Goal: Information Seeking & Learning: Learn about a topic

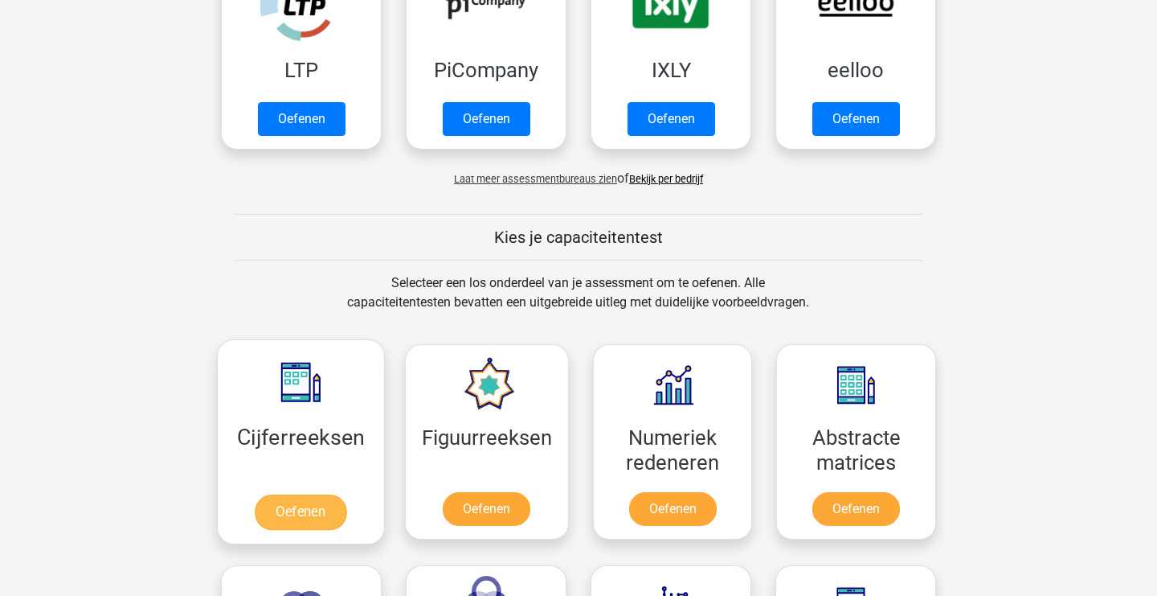
scroll to position [411, 0]
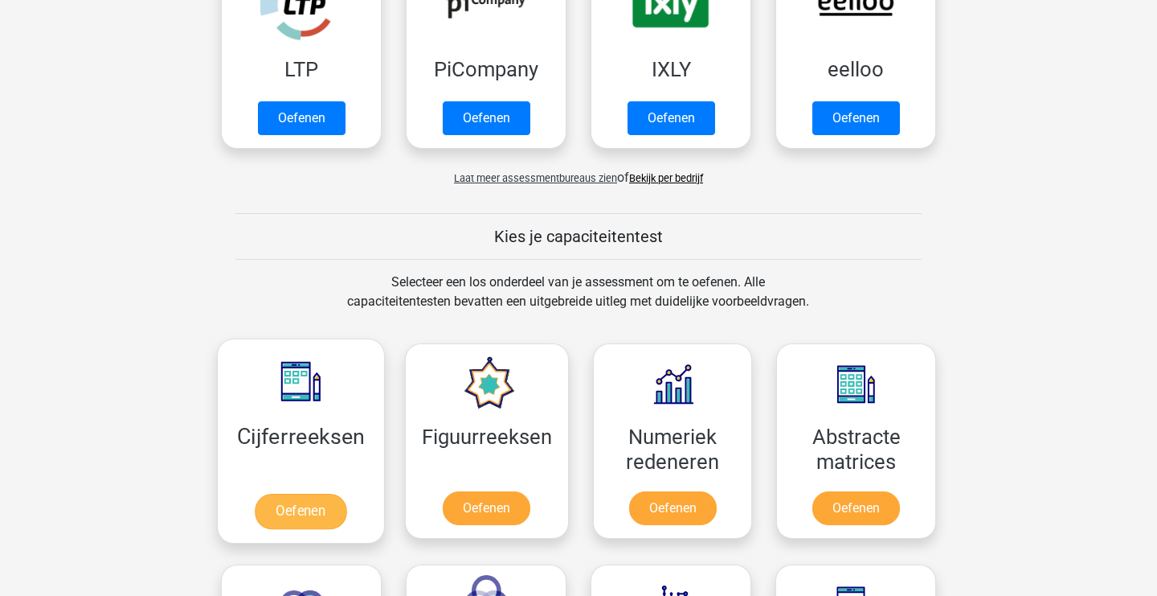
click at [315, 505] on link "Oefenen" at bounding box center [301, 510] width 92 height 35
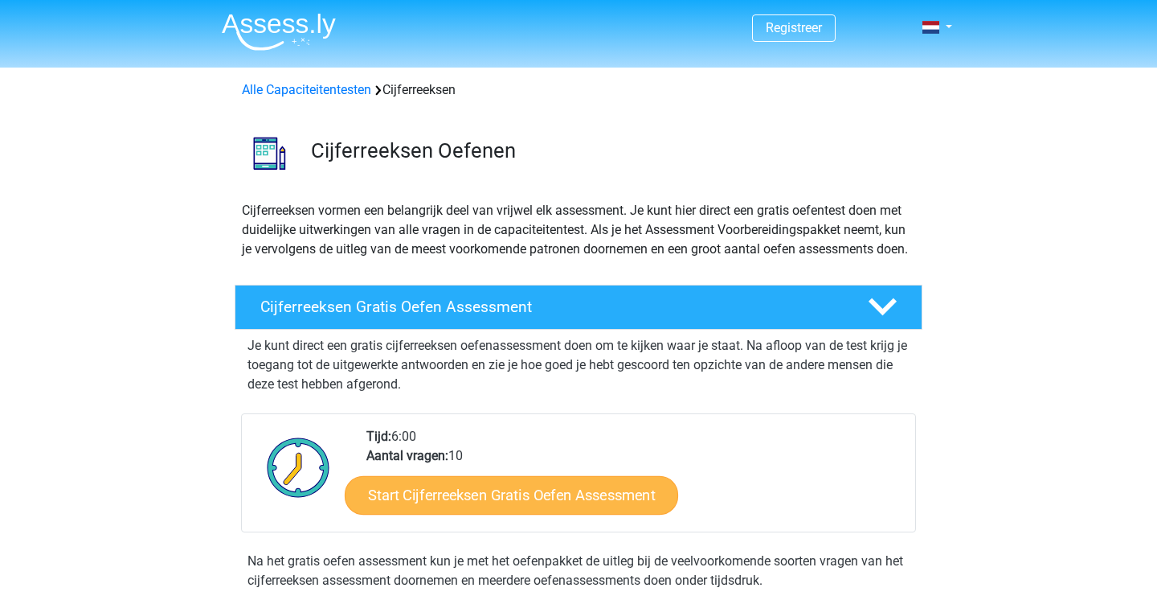
click at [563, 513] on link "Start Cijferreeksen Gratis Oefen Assessment" at bounding box center [512, 494] width 334 height 39
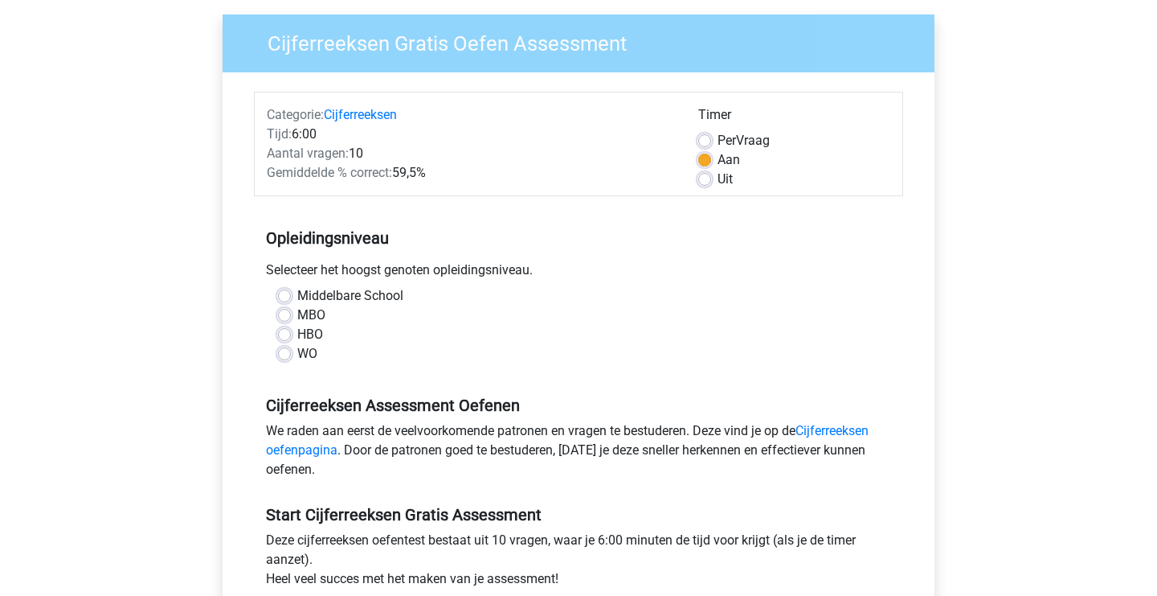
scroll to position [117, 1]
click at [718, 183] on label "Uit" at bounding box center [725, 179] width 15 height 19
click at [703, 183] on input "Uit" at bounding box center [704, 178] width 13 height 16
radio input "true"
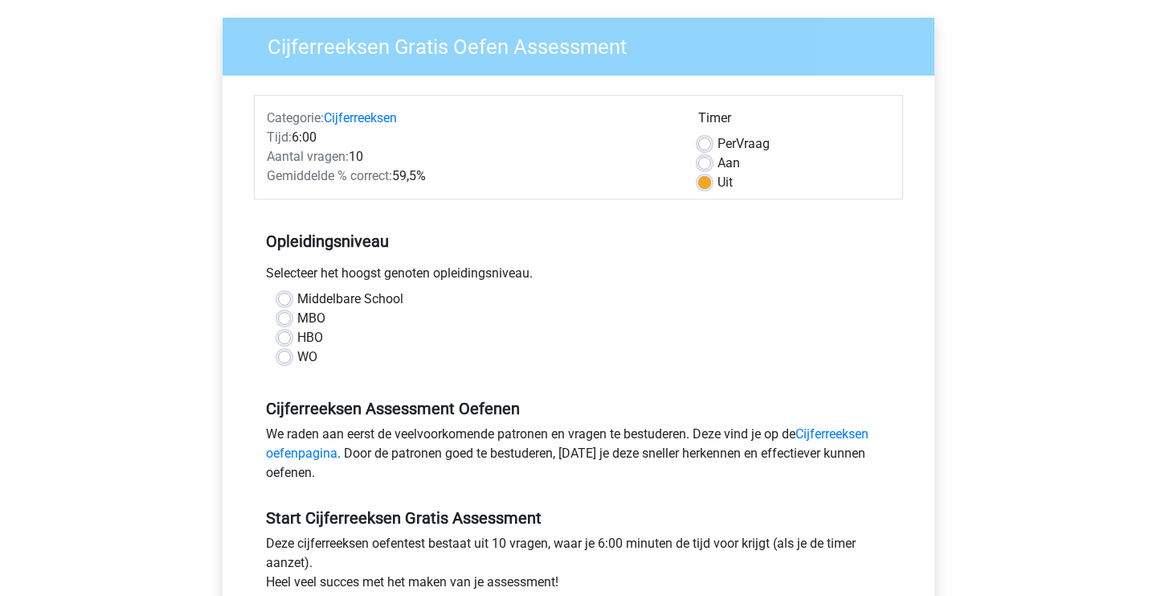
drag, startPoint x: 283, startPoint y: 318, endPoint x: 309, endPoint y: 321, distance: 26.7
click at [297, 319] on label "MBO" at bounding box center [311, 318] width 28 height 19
click at [289, 319] on input "MBO" at bounding box center [284, 317] width 13 height 16
radio input "true"
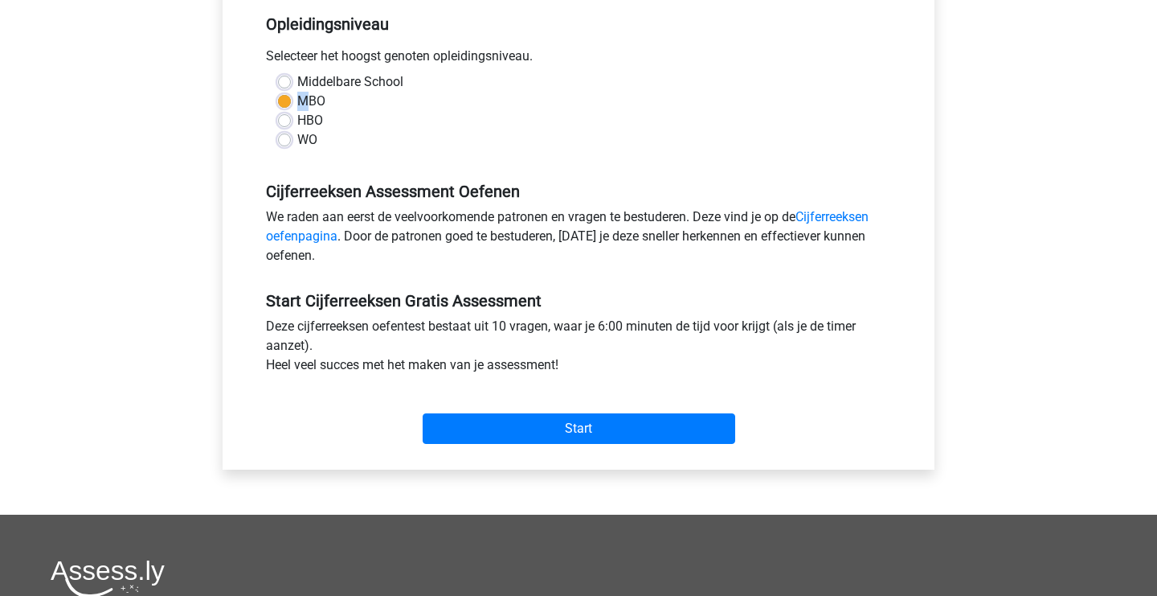
scroll to position [334, 0]
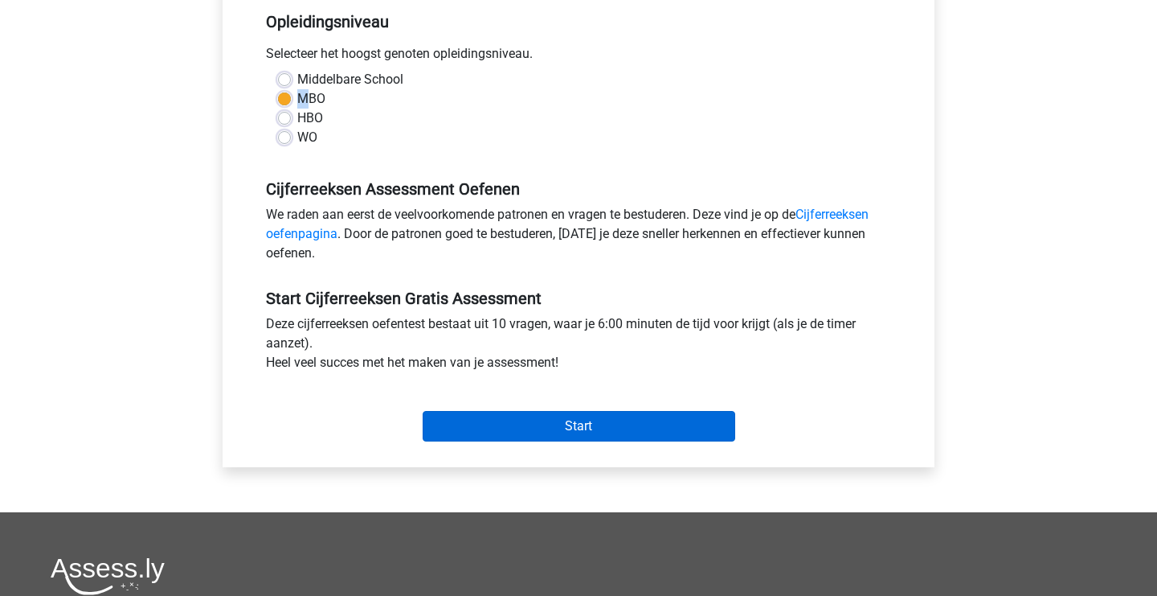
click at [583, 428] on input "Start" at bounding box center [579, 426] width 313 height 31
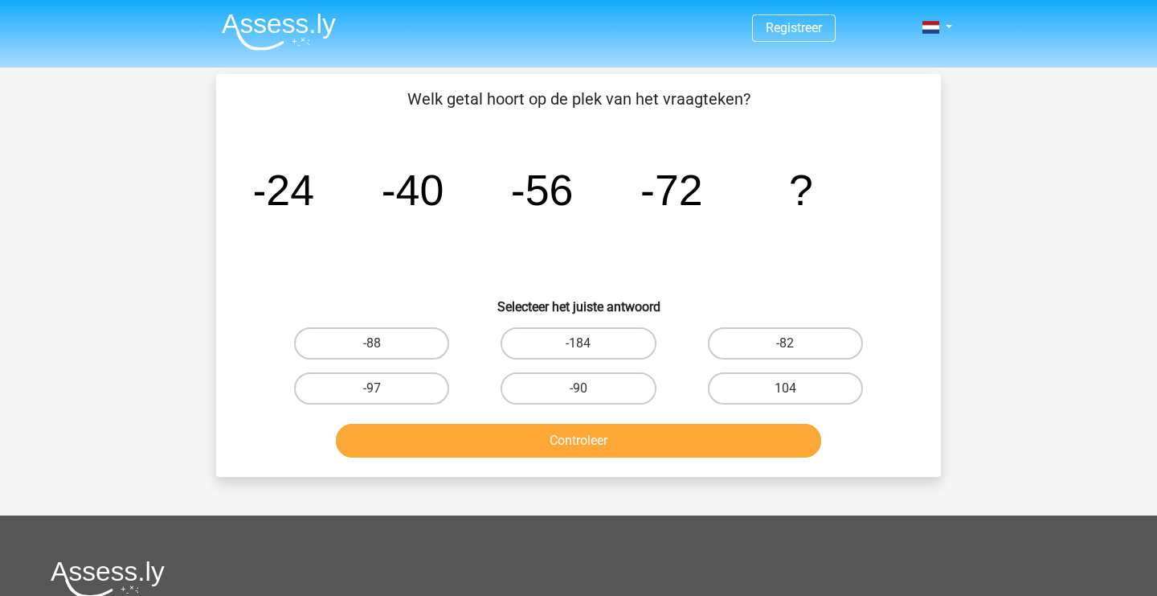
click at [378, 350] on input "-88" at bounding box center [377, 348] width 10 height 10
radio input "true"
click at [625, 452] on button "Controleer" at bounding box center [579, 441] width 486 height 34
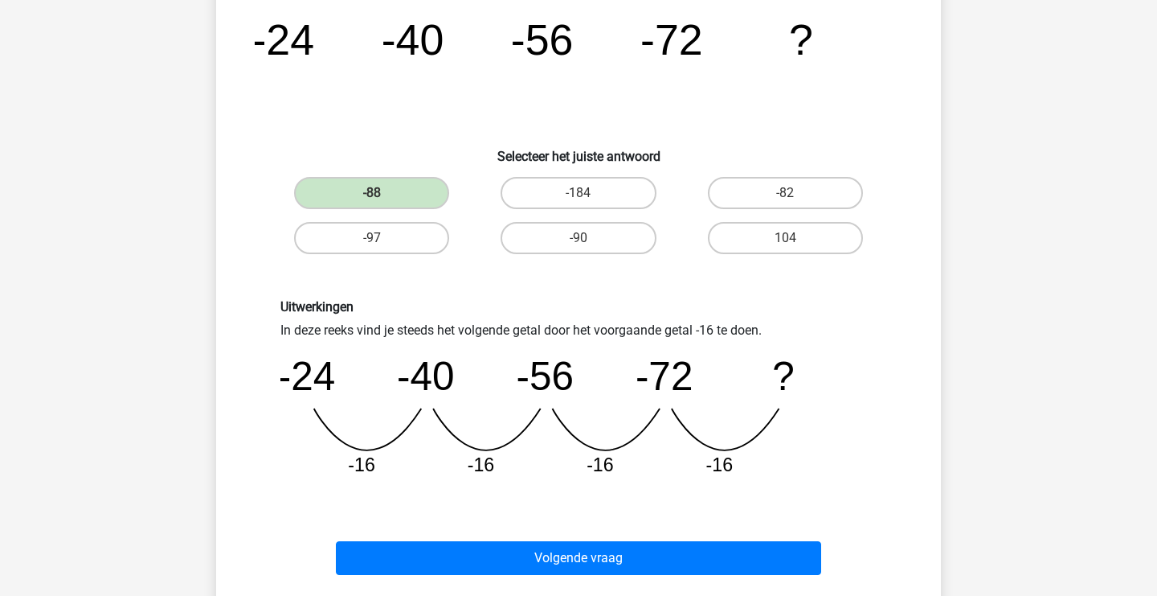
scroll to position [146, 0]
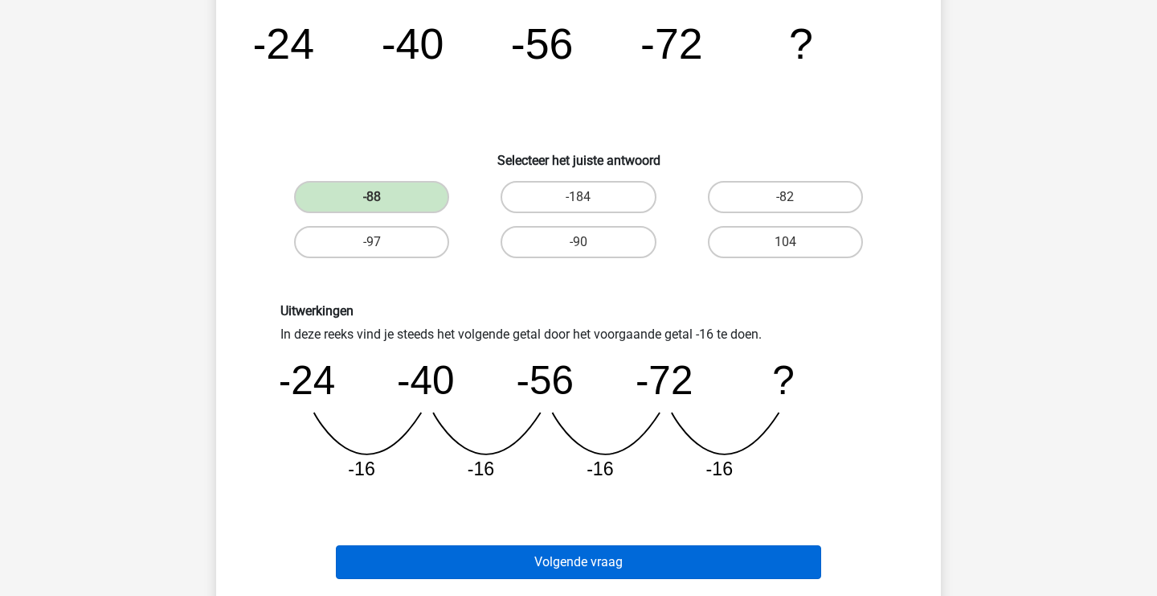
click at [593, 555] on button "Volgende vraag" at bounding box center [579, 562] width 486 height 34
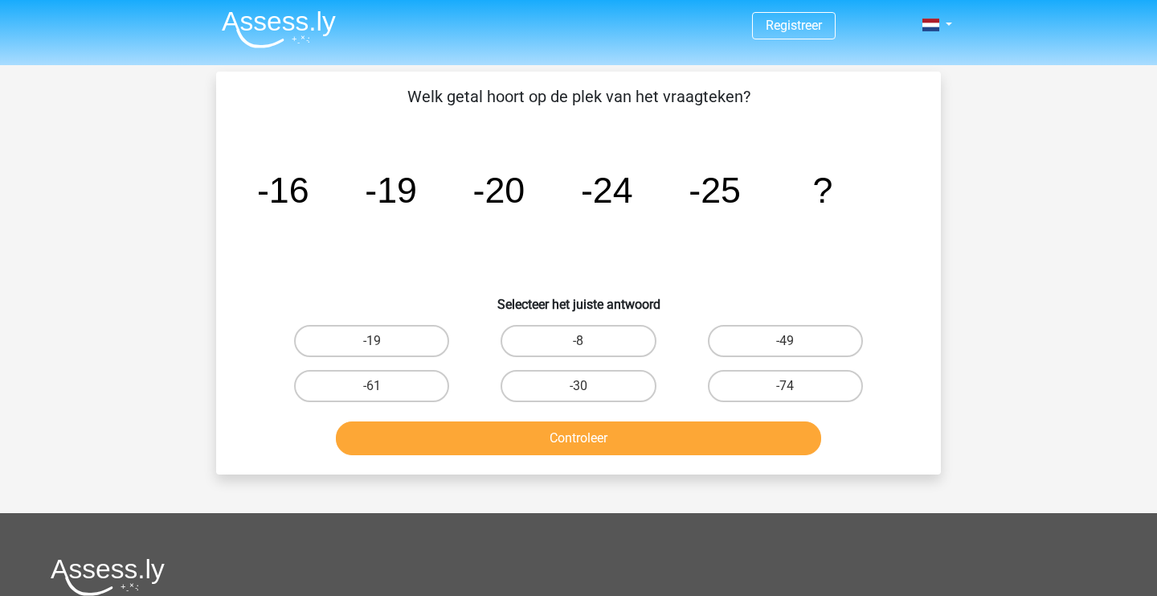
scroll to position [1, 0]
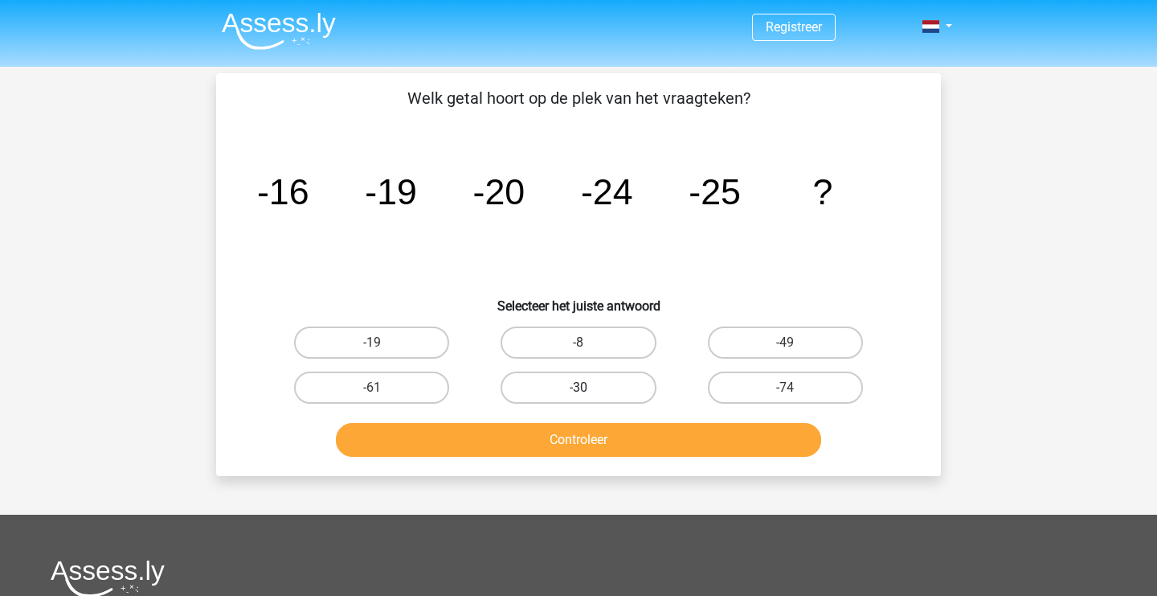
click at [599, 394] on label "-30" at bounding box center [578, 387] width 155 height 32
click at [589, 394] on input "-30" at bounding box center [584, 392] width 10 height 10
radio input "true"
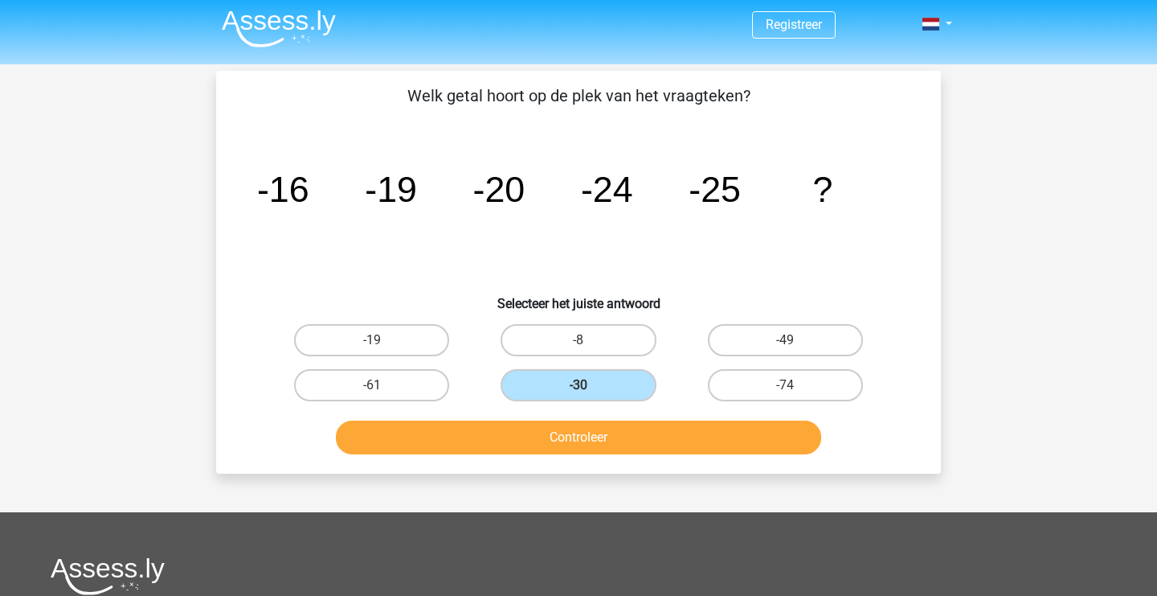
click at [623, 434] on button "Controleer" at bounding box center [579, 437] width 486 height 34
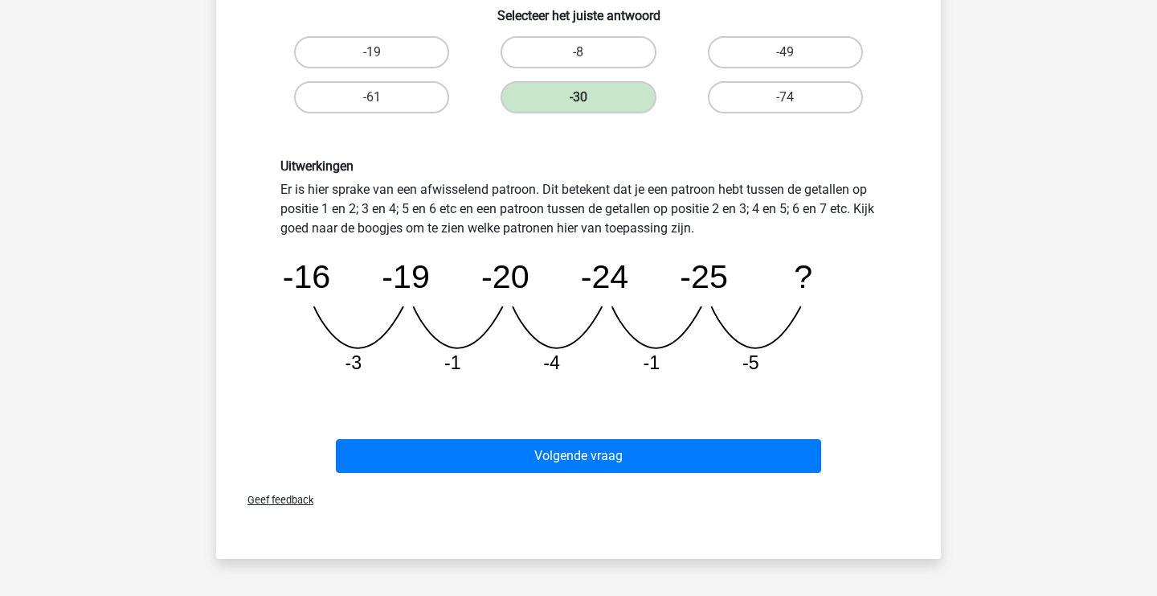
scroll to position [293, 0]
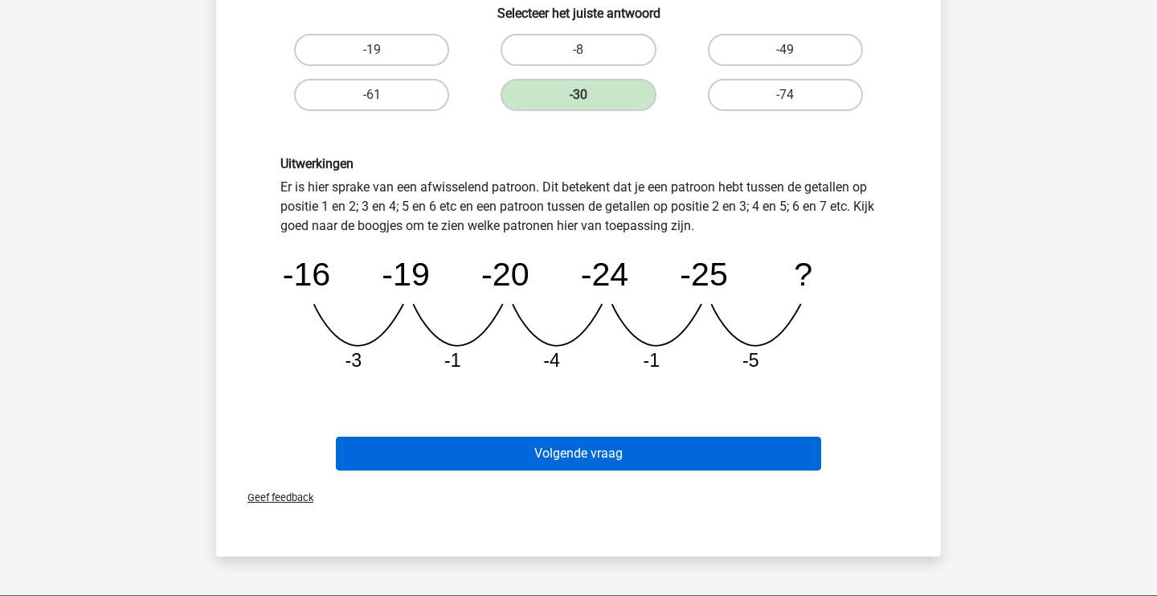
click at [611, 453] on button "Volgende vraag" at bounding box center [579, 453] width 486 height 34
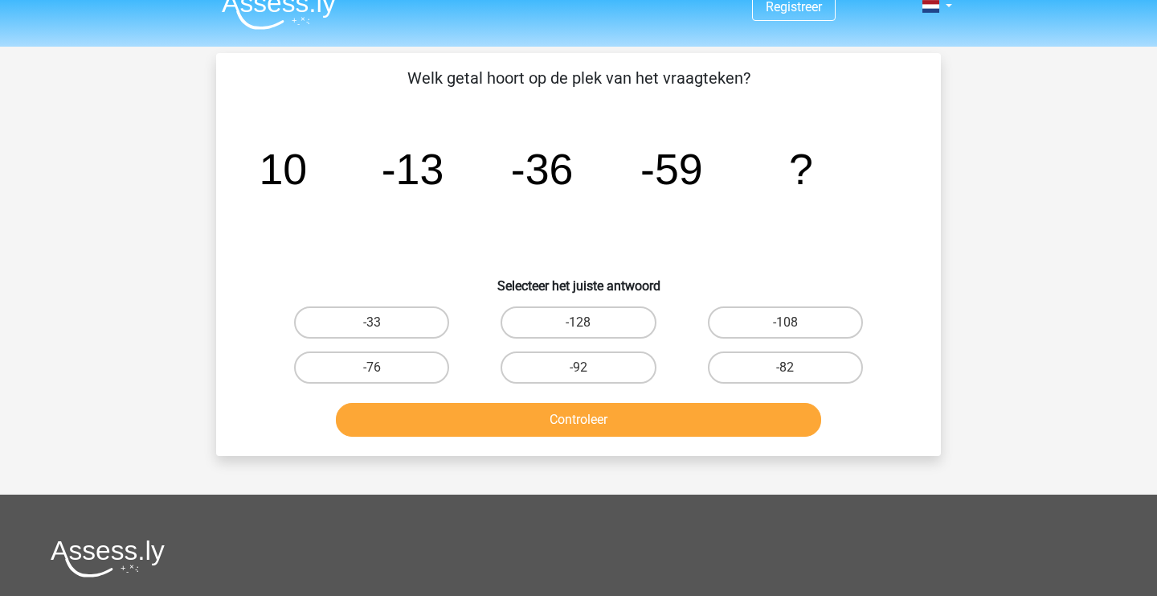
scroll to position [4, 0]
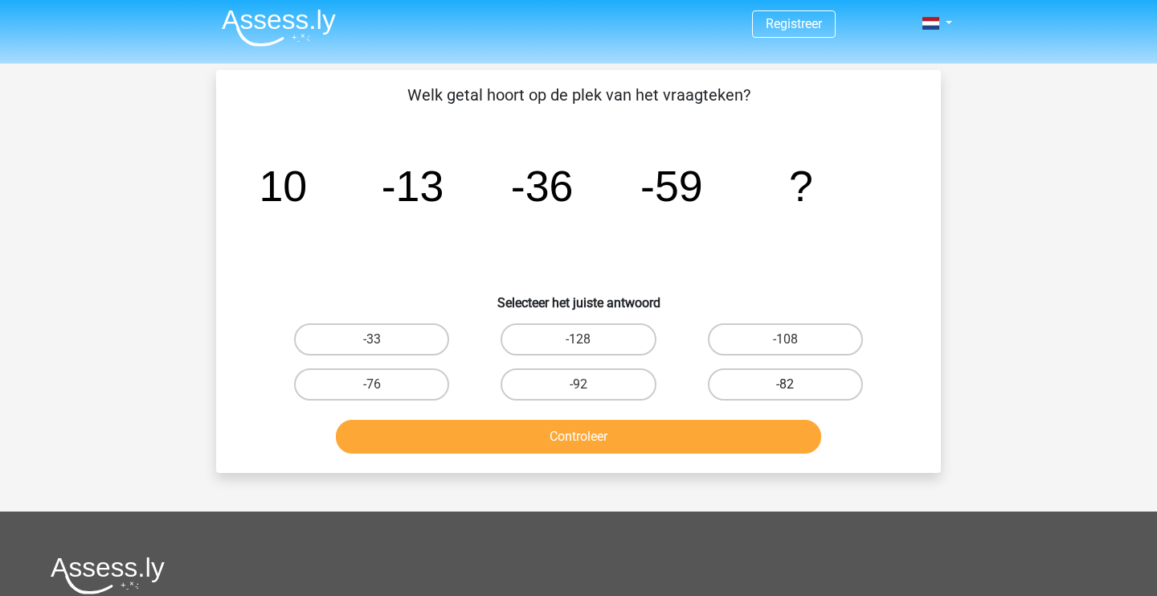
click at [809, 386] on label "-82" at bounding box center [785, 384] width 155 height 32
click at [796, 386] on input "-82" at bounding box center [790, 389] width 10 height 10
radio input "true"
click at [713, 446] on button "Controleer" at bounding box center [579, 437] width 486 height 34
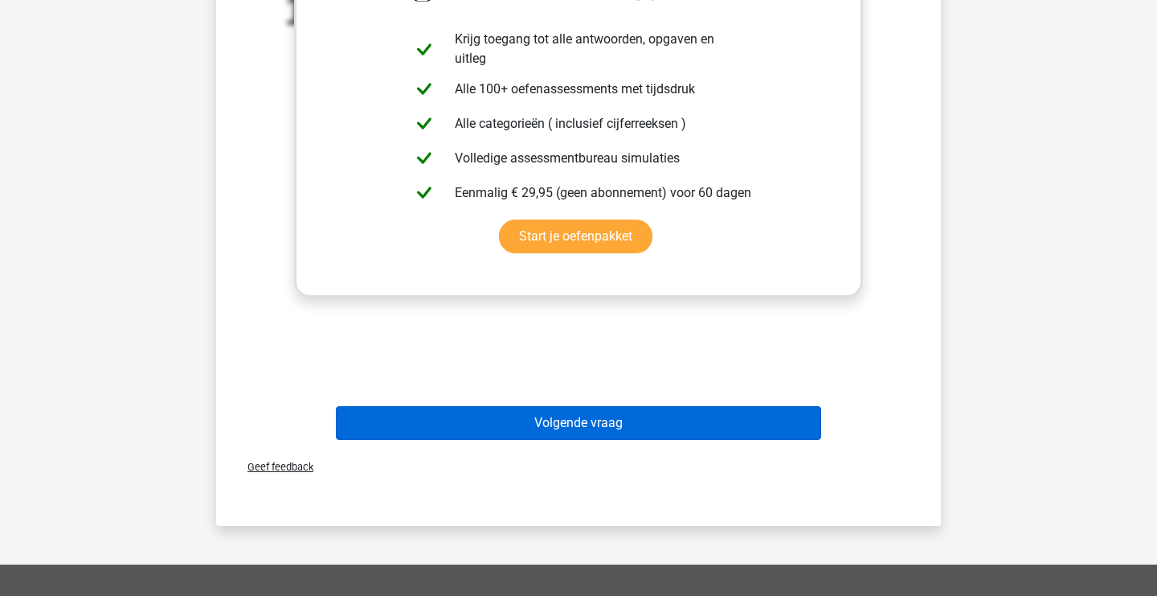
scroll to position [532, 0]
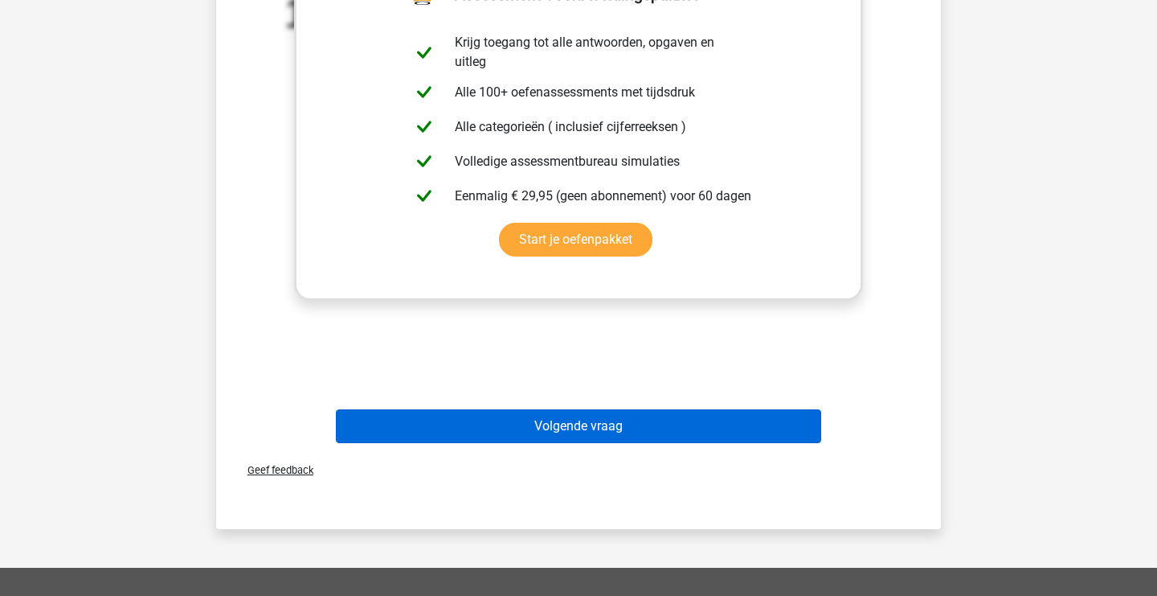
click at [629, 433] on button "Volgende vraag" at bounding box center [579, 426] width 486 height 34
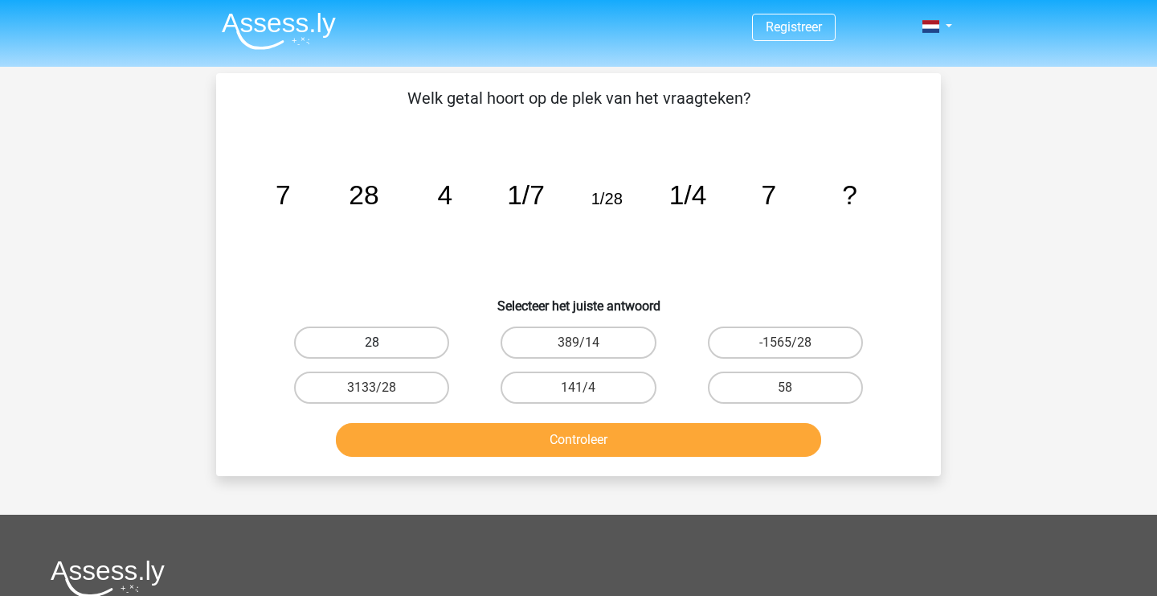
scroll to position [0, 0]
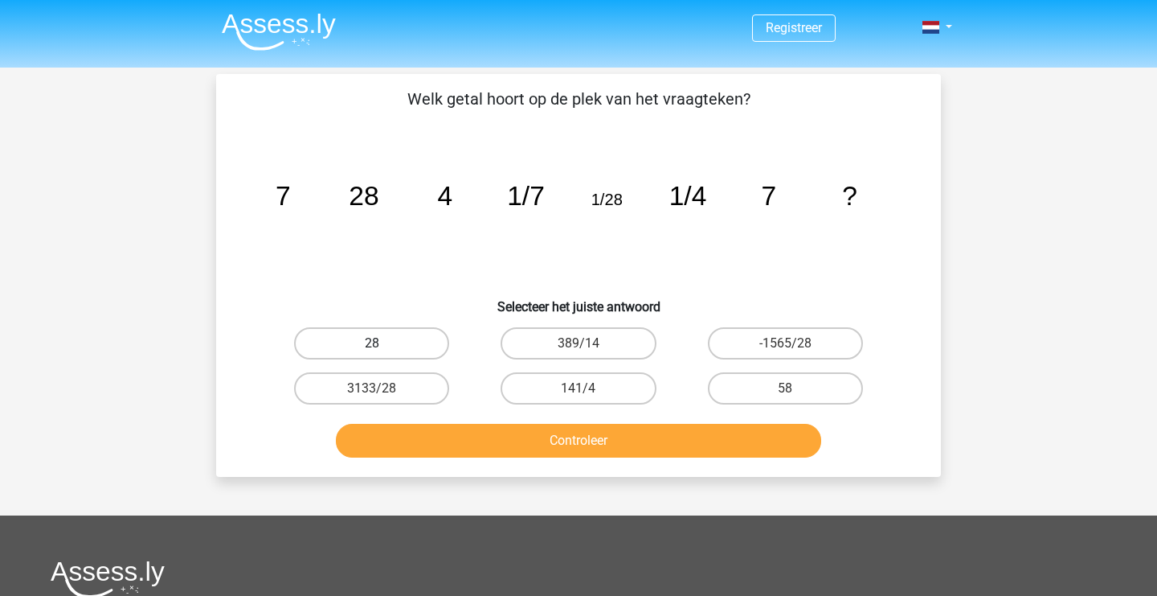
click at [341, 348] on label "28" at bounding box center [371, 343] width 155 height 32
click at [372, 348] on input "28" at bounding box center [377, 348] width 10 height 10
radio input "true"
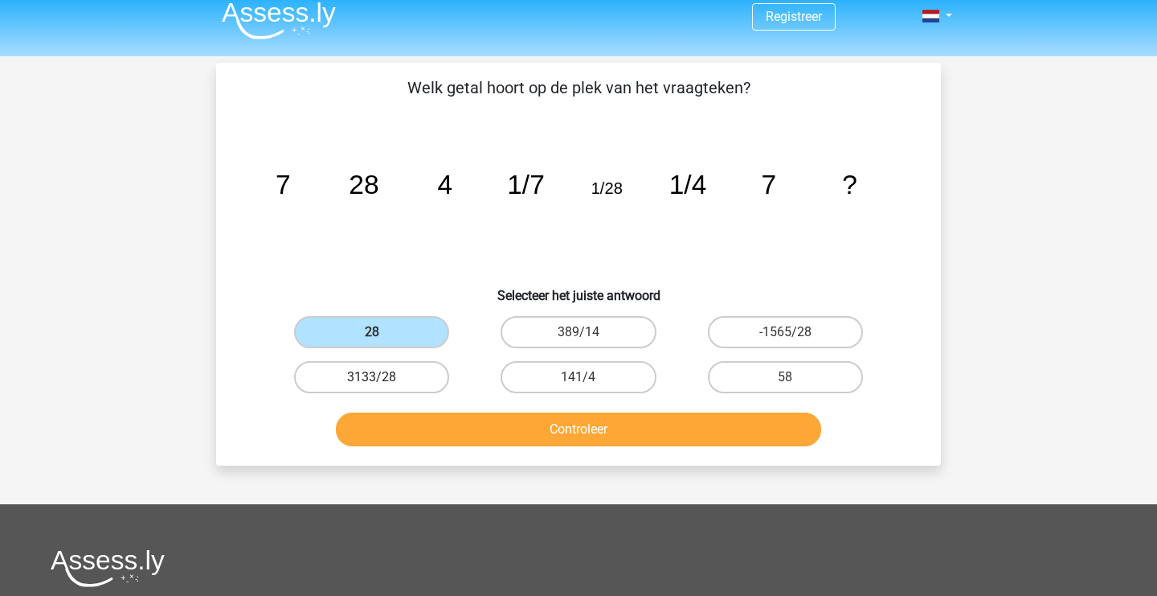
scroll to position [11, 1]
click at [549, 424] on button "Controleer" at bounding box center [579, 429] width 486 height 34
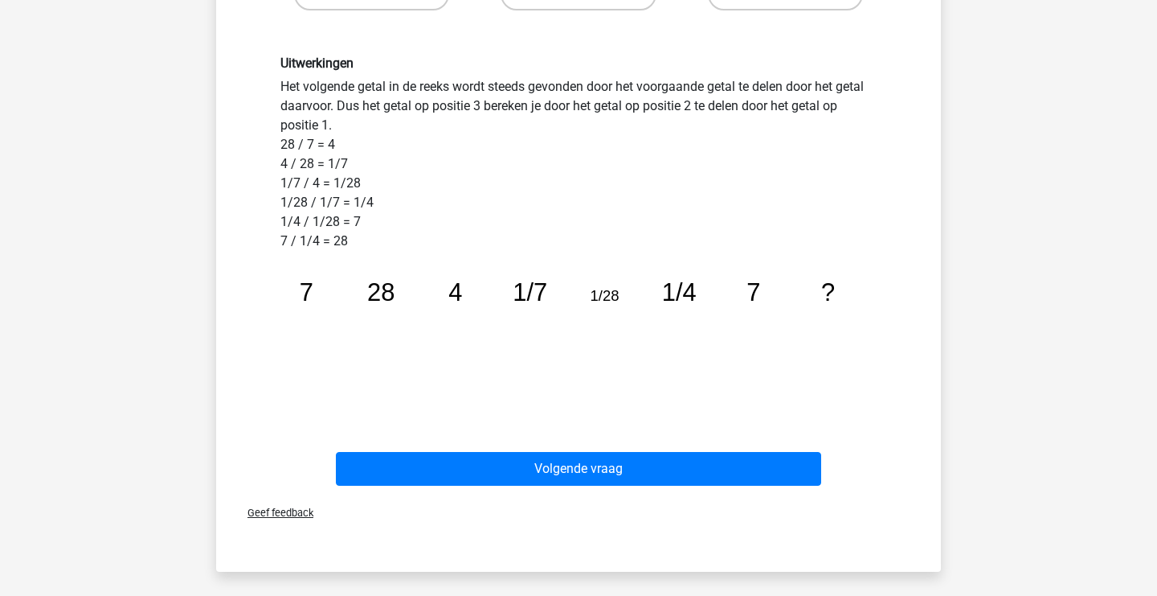
scroll to position [362, 0]
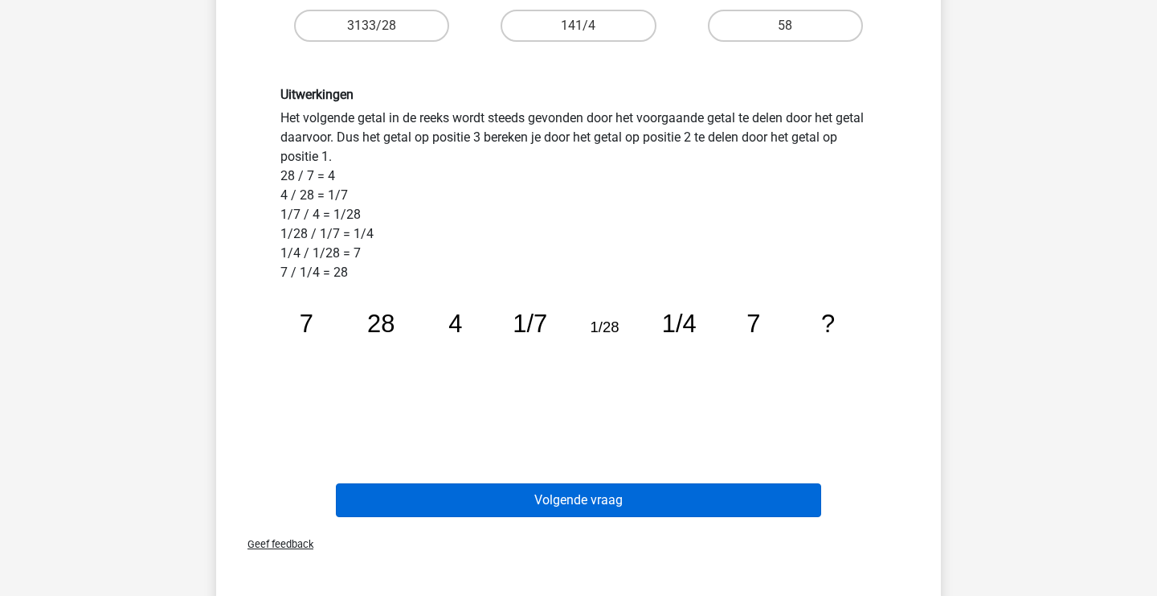
click at [612, 496] on button "Volgende vraag" at bounding box center [579, 500] width 486 height 34
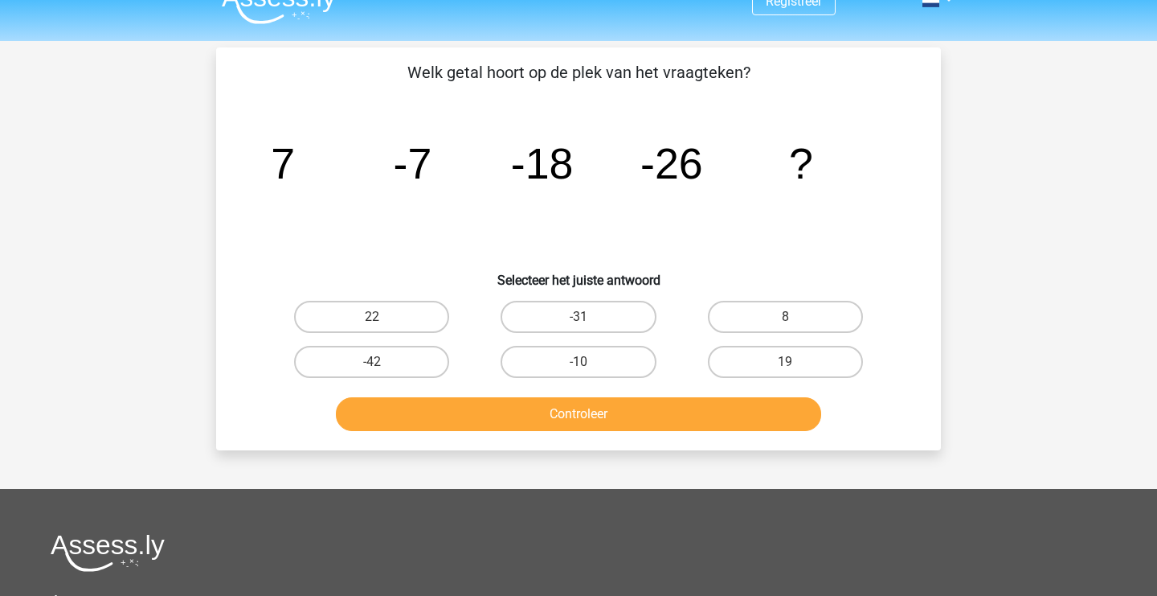
scroll to position [23, 0]
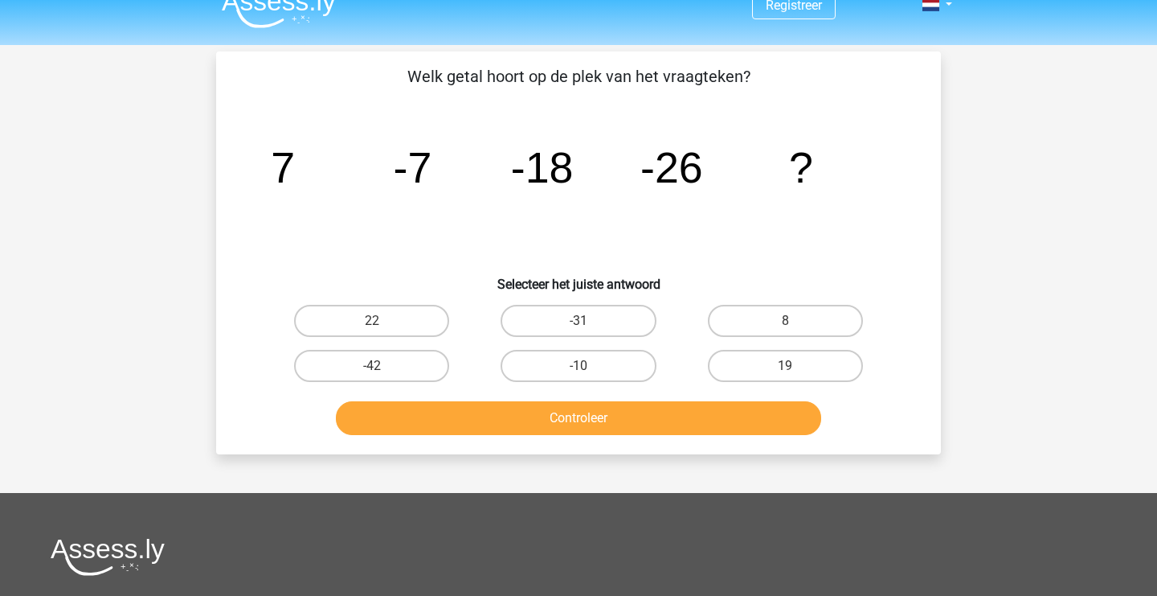
click at [584, 328] on input "-31" at bounding box center [584, 326] width 10 height 10
radio input "true"
click at [594, 424] on button "Controleer" at bounding box center [579, 418] width 486 height 34
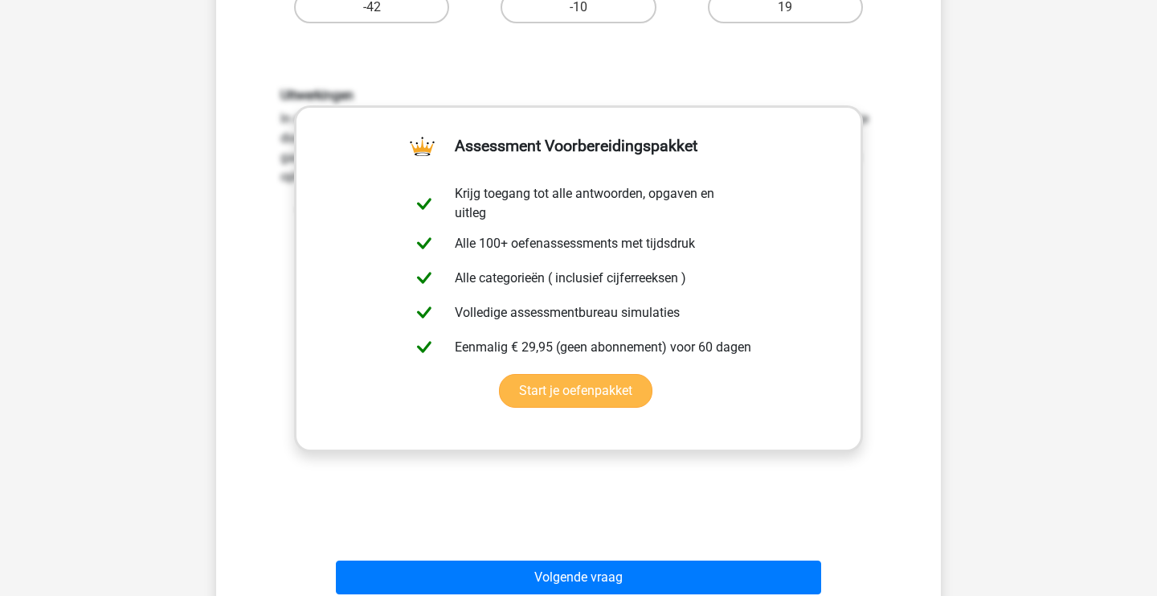
scroll to position [383, 0]
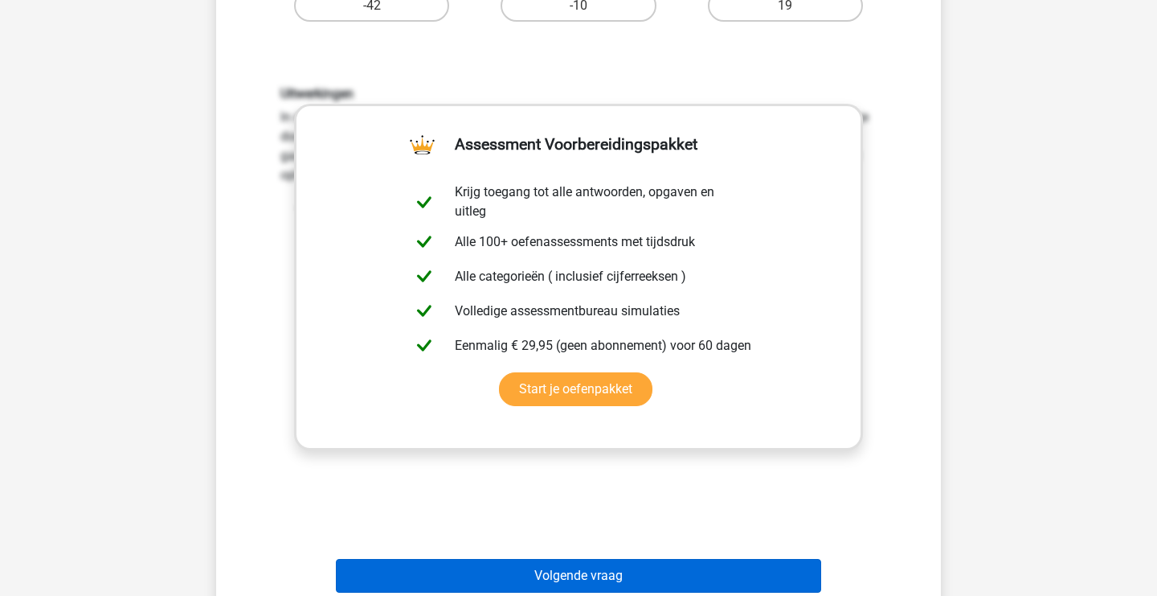
click at [605, 580] on button "Volgende vraag" at bounding box center [579, 576] width 486 height 34
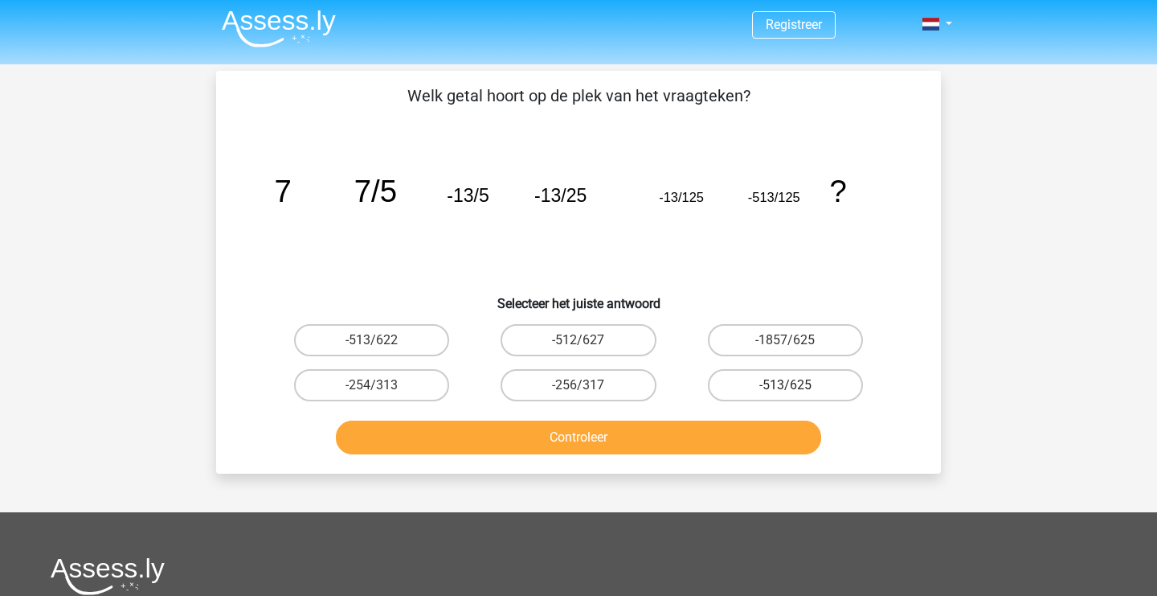
scroll to position [0, 0]
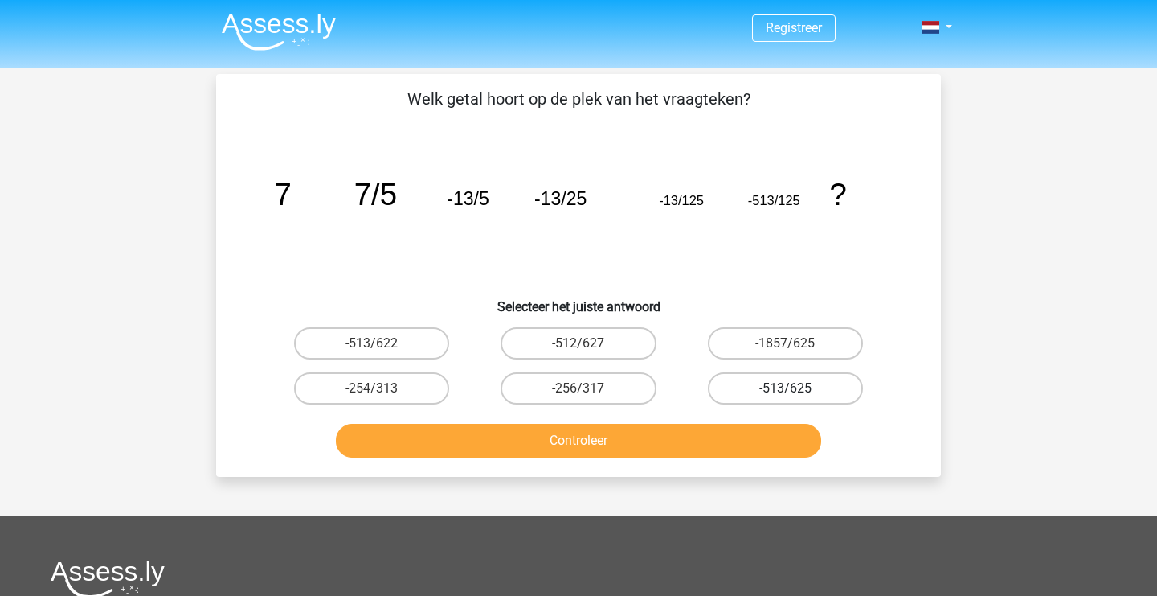
click at [784, 382] on label "-513/625" at bounding box center [785, 388] width 155 height 32
click at [785, 388] on input "-513/625" at bounding box center [790, 393] width 10 height 10
radio input "true"
click at [686, 444] on button "Controleer" at bounding box center [579, 441] width 486 height 34
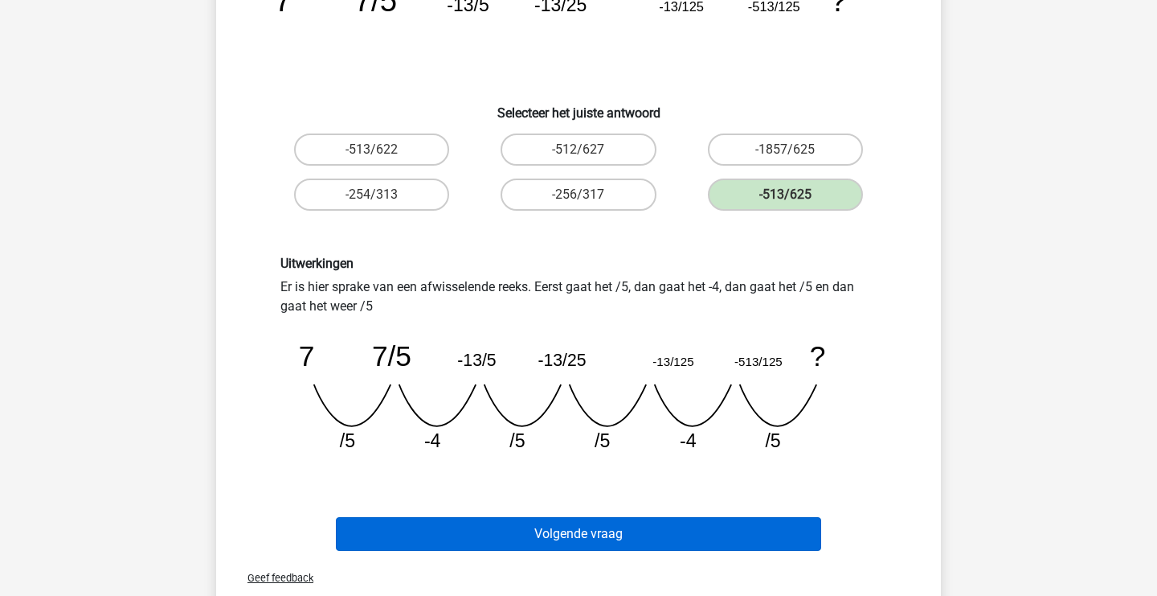
scroll to position [194, 1]
click at [598, 536] on button "Volgende vraag" at bounding box center [579, 534] width 486 height 34
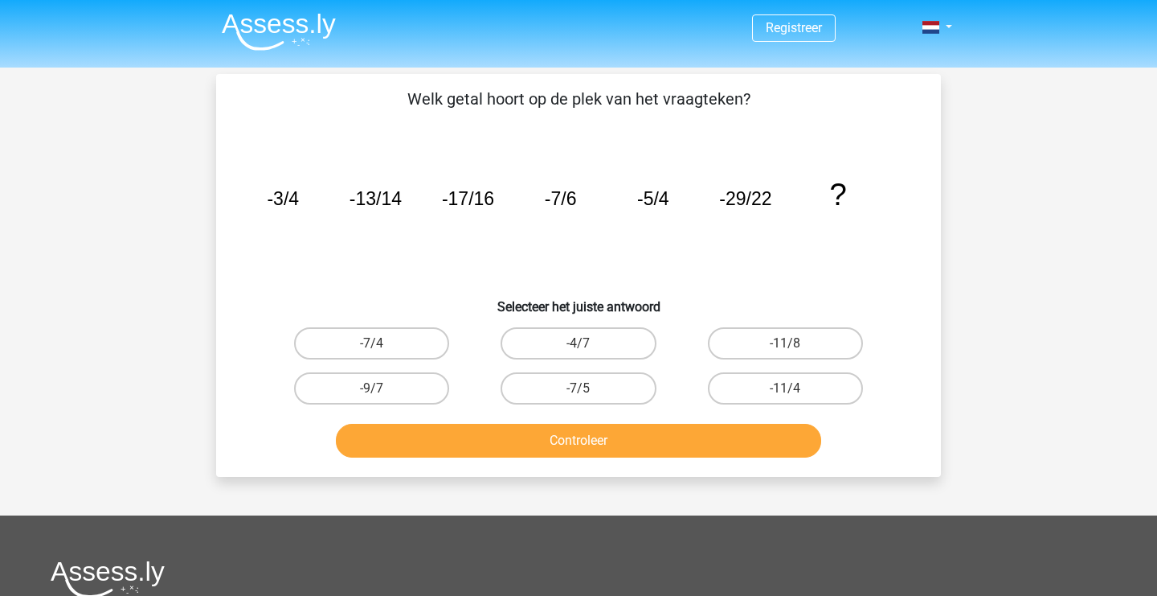
scroll to position [0, 0]
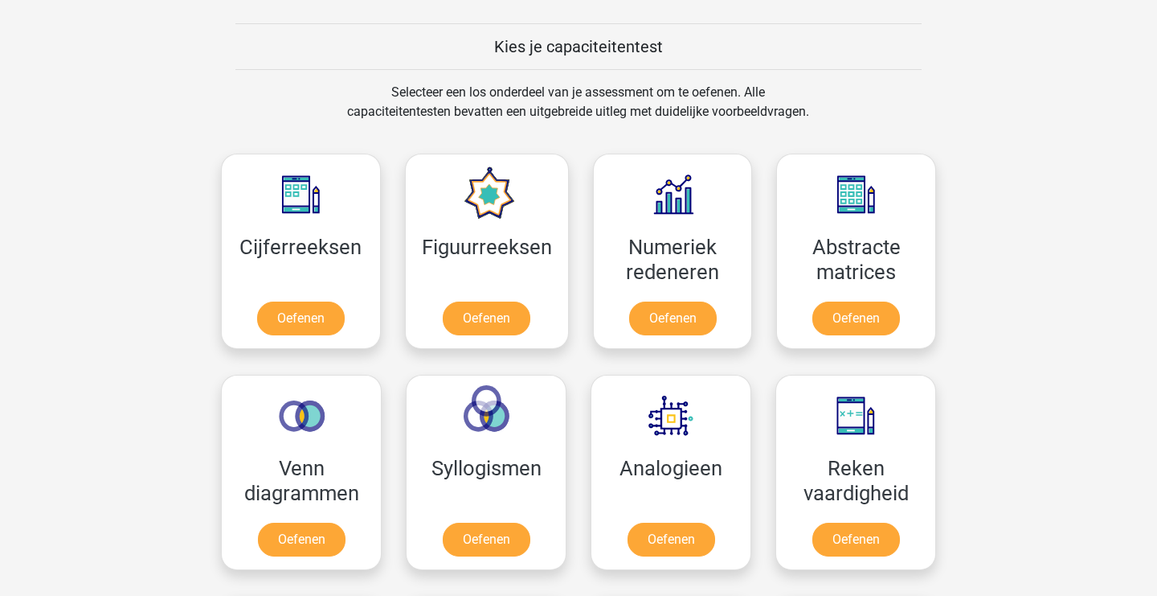
scroll to position [622, 0]
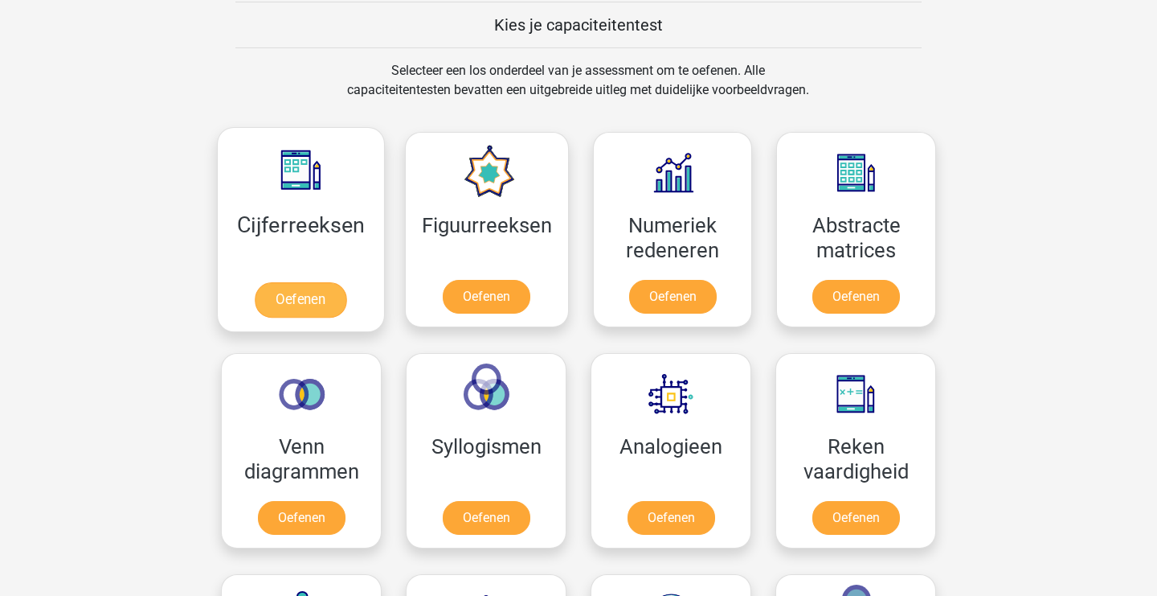
click at [311, 295] on link "Oefenen" at bounding box center [301, 299] width 92 height 35
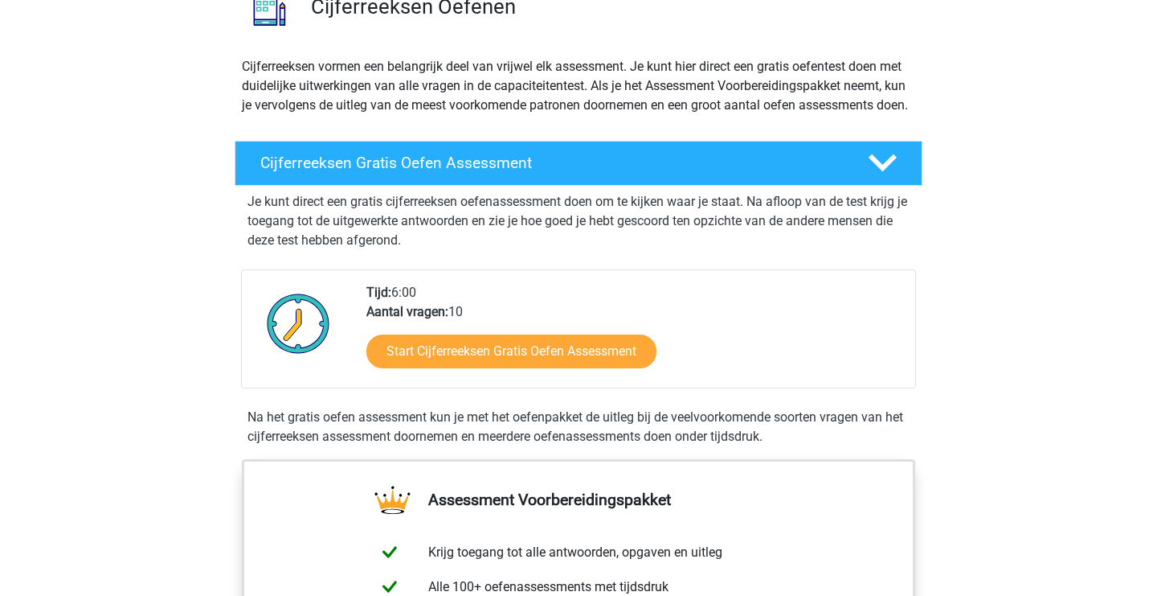
scroll to position [146, 0]
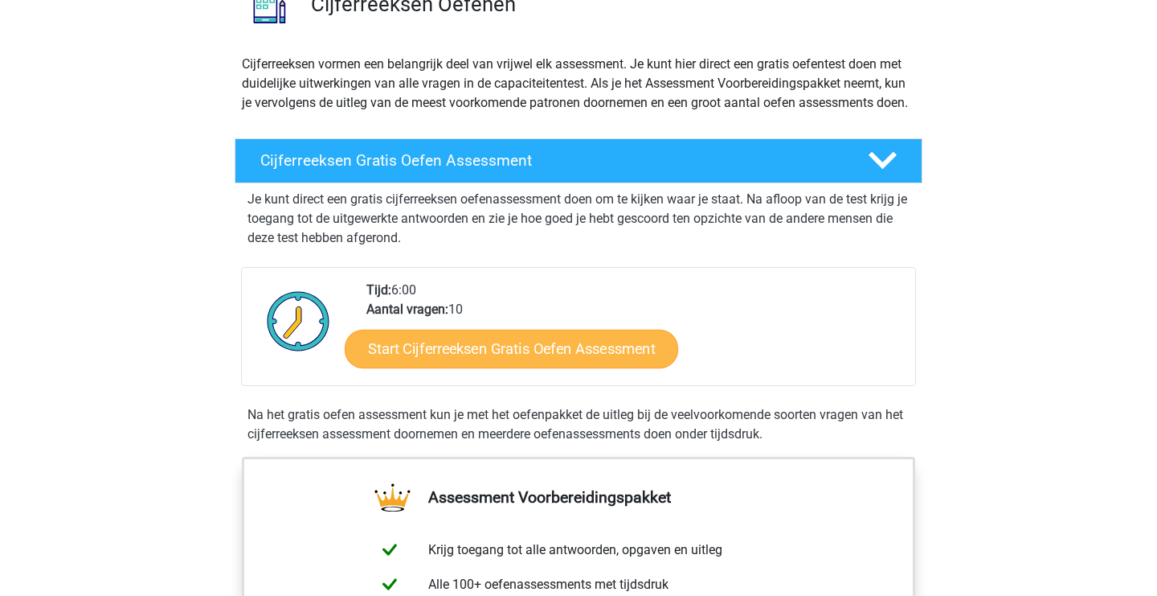
click at [575, 353] on link "Start Cijferreeksen Gratis Oefen Assessment" at bounding box center [512, 348] width 334 height 39
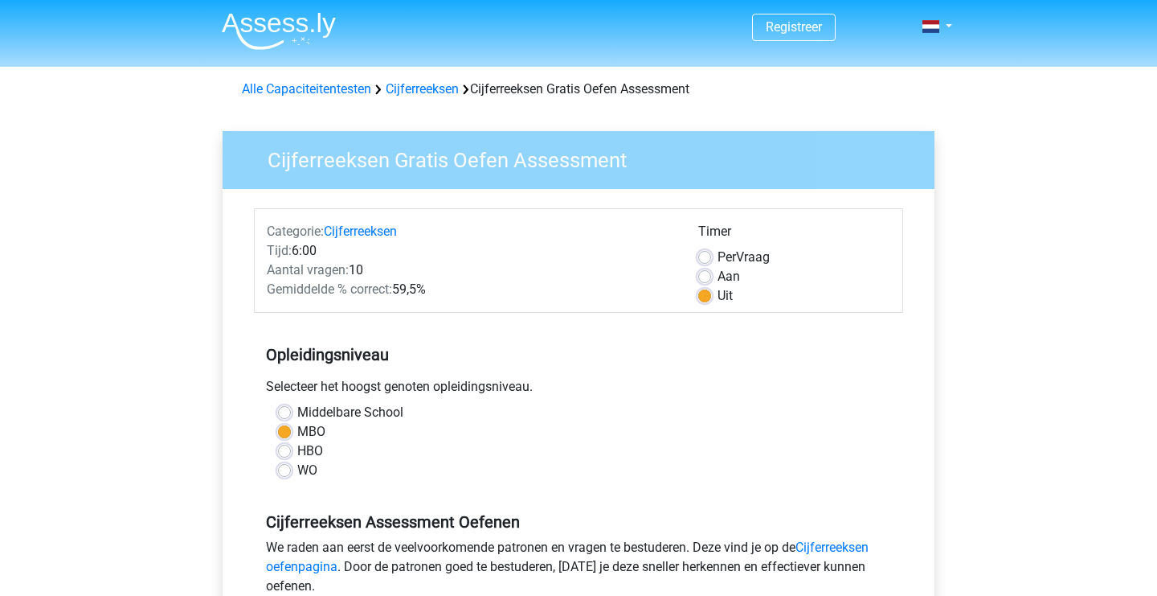
click at [283, 404] on div "Middelbare School" at bounding box center [578, 412] width 601 height 19
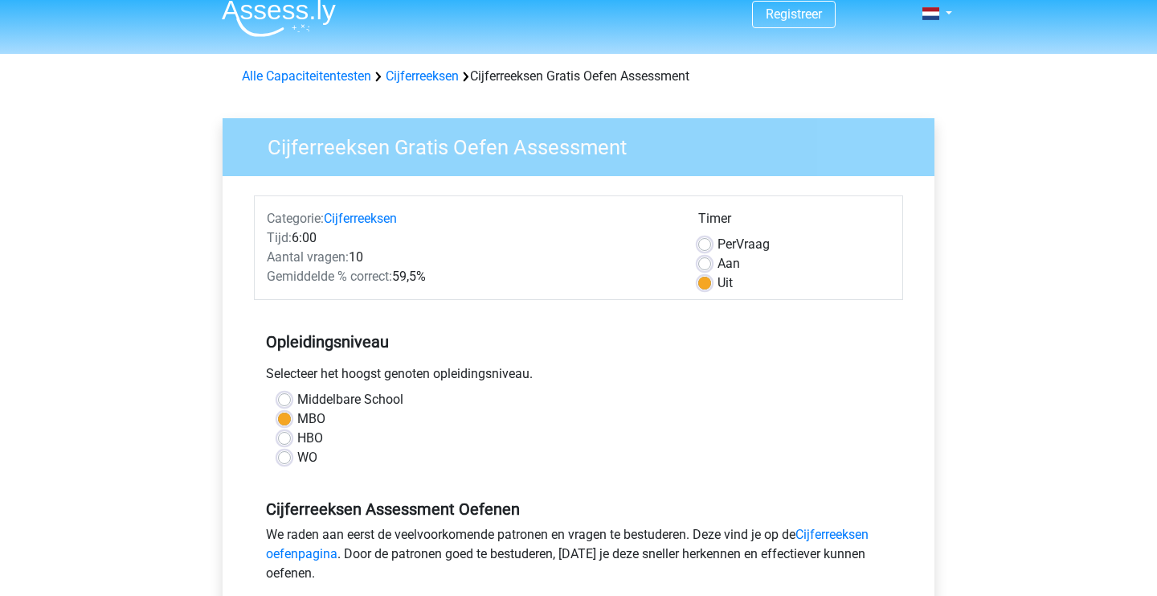
scroll to position [14, 0]
click at [297, 402] on label "Middelbare School" at bounding box center [350, 398] width 106 height 19
click at [290, 402] on input "Middelbare School" at bounding box center [284, 397] width 13 height 16
radio input "true"
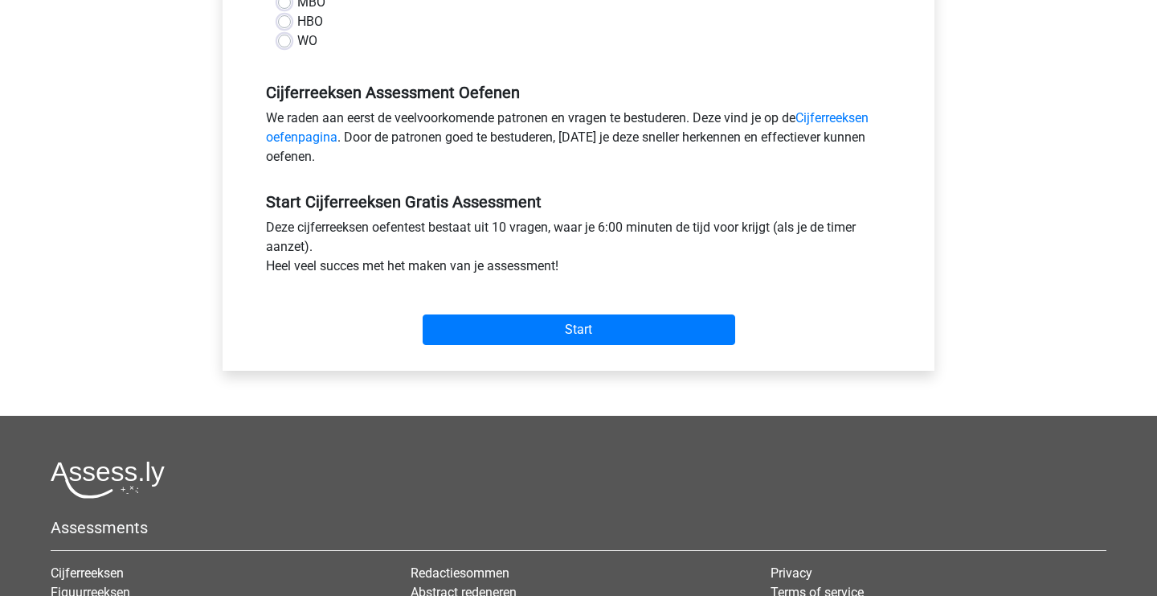
scroll to position [399, 0]
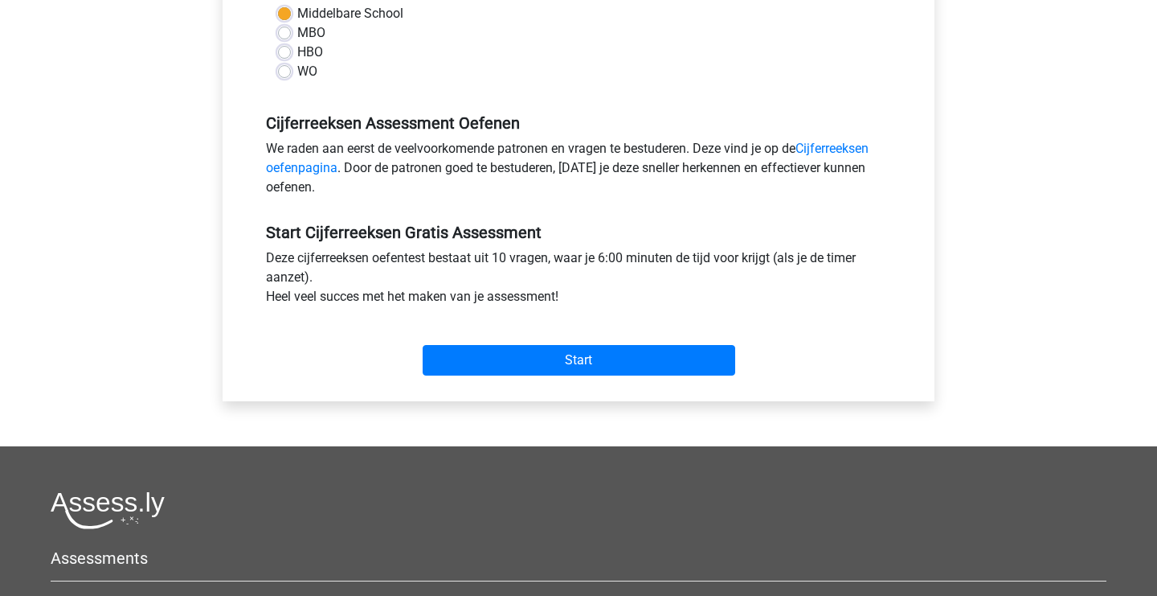
click at [566, 382] on div "Start" at bounding box center [578, 347] width 649 height 69
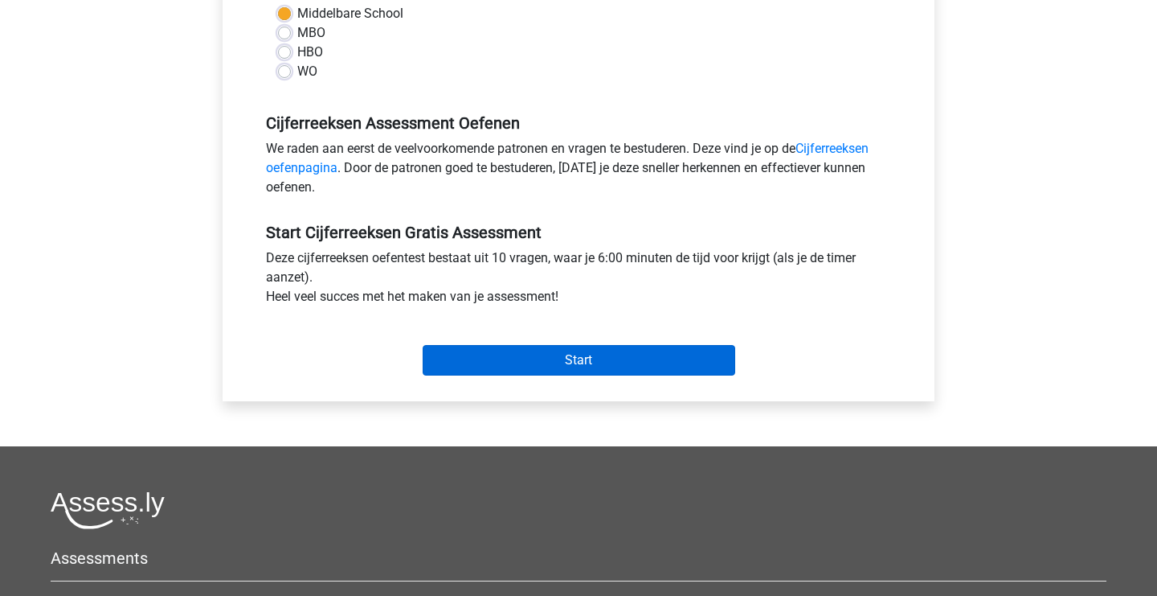
click at [565, 368] on input "Start" at bounding box center [579, 360] width 313 height 31
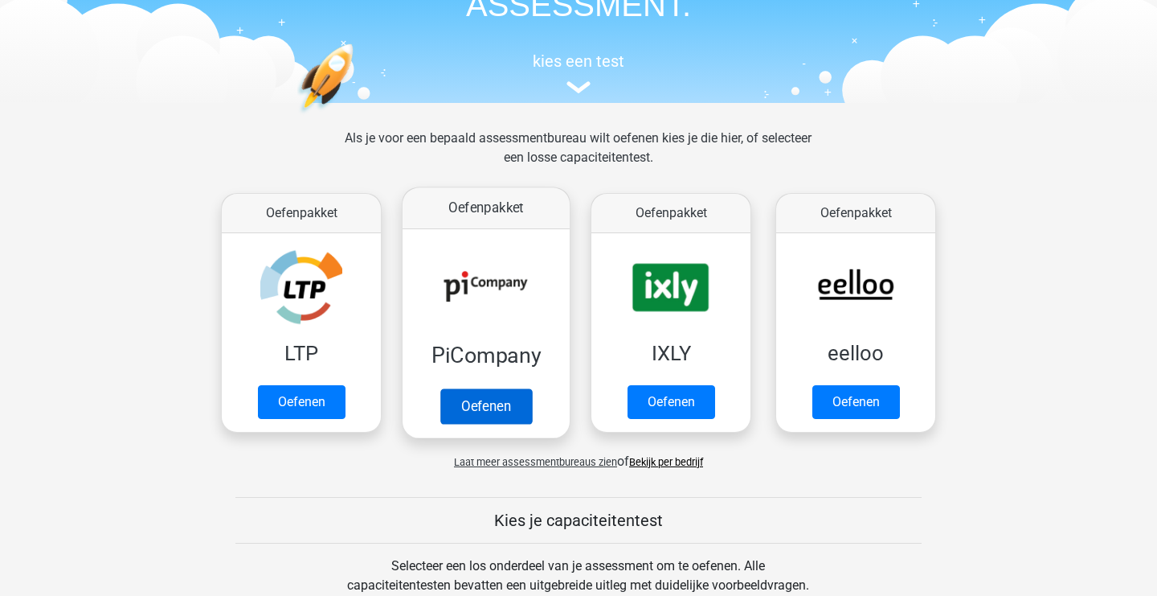
scroll to position [125, 0]
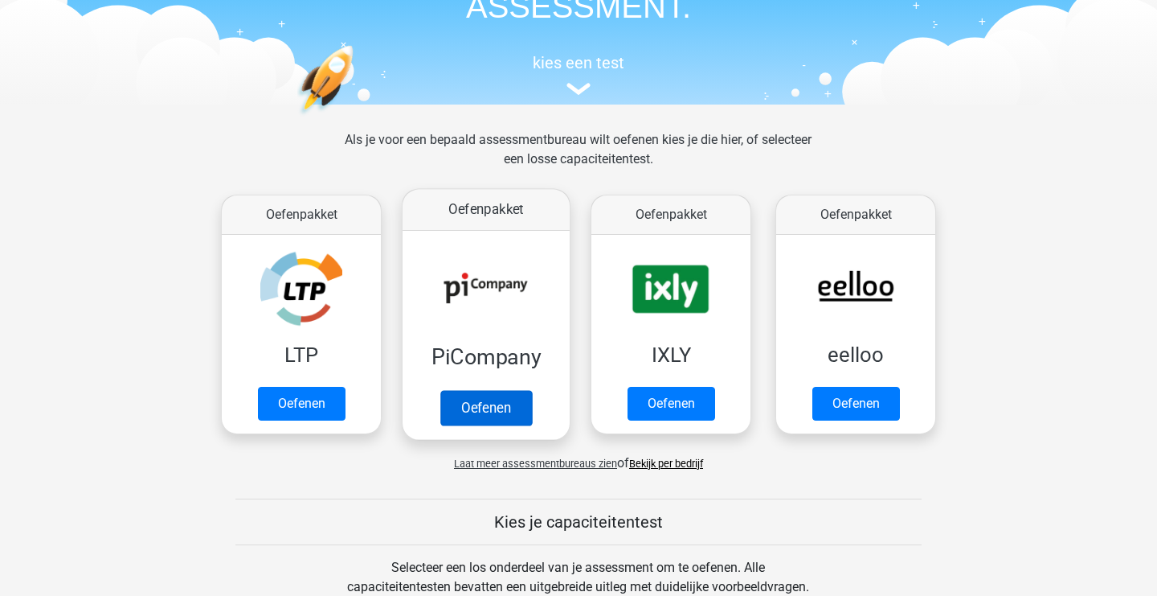
click at [476, 407] on link "Oefenen" at bounding box center [486, 407] width 92 height 35
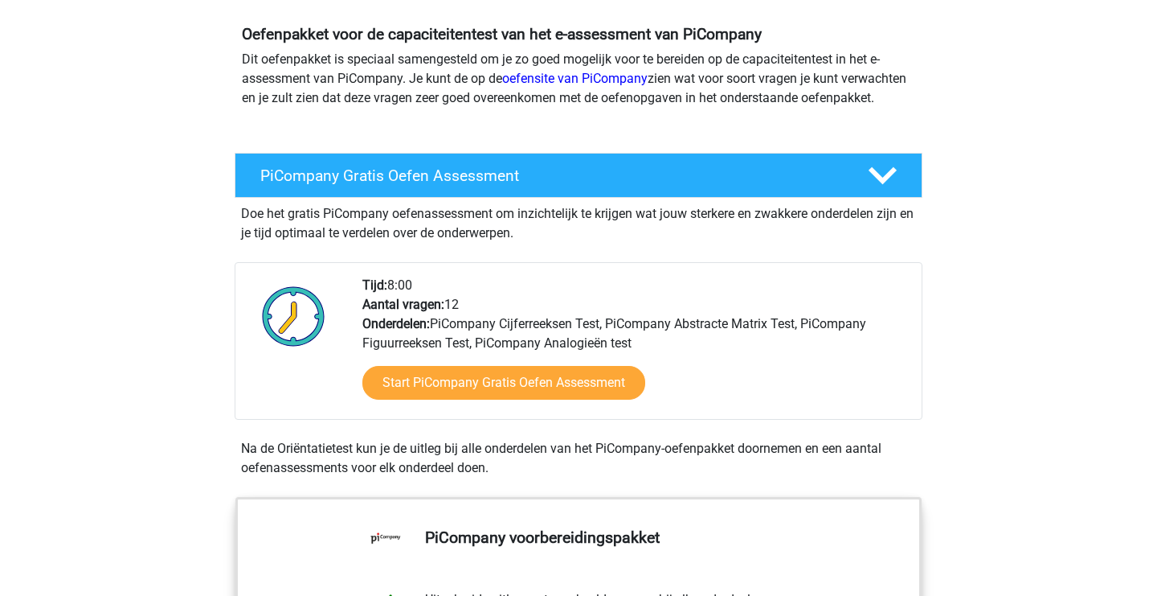
scroll to position [173, 0]
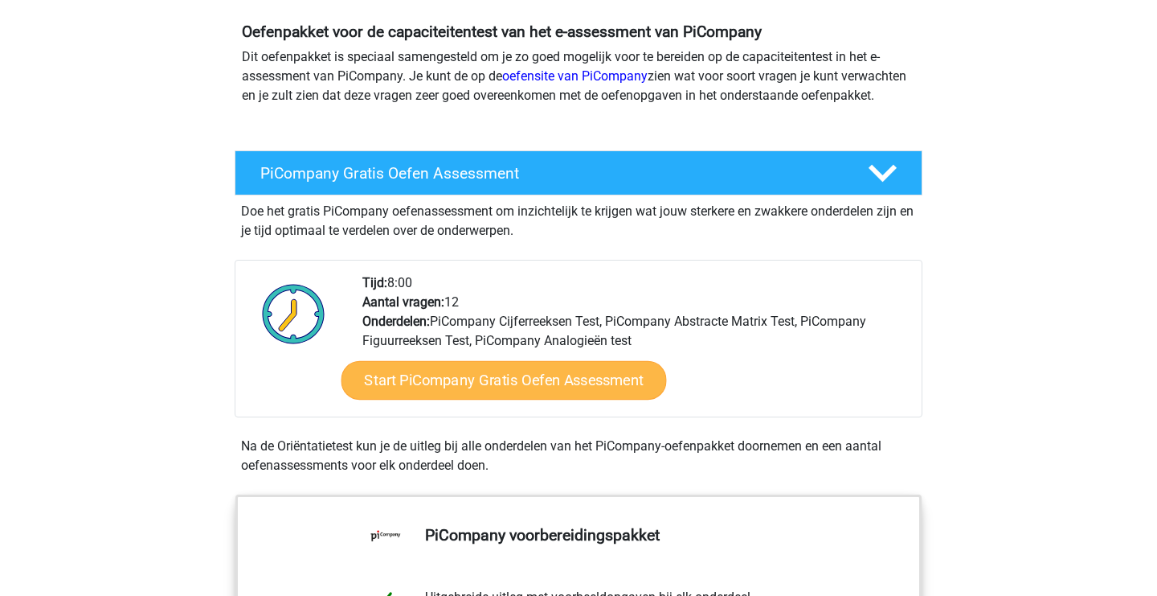
click at [502, 391] on link "Start PiCompany Gratis Oefen Assessment" at bounding box center [505, 380] width 326 height 39
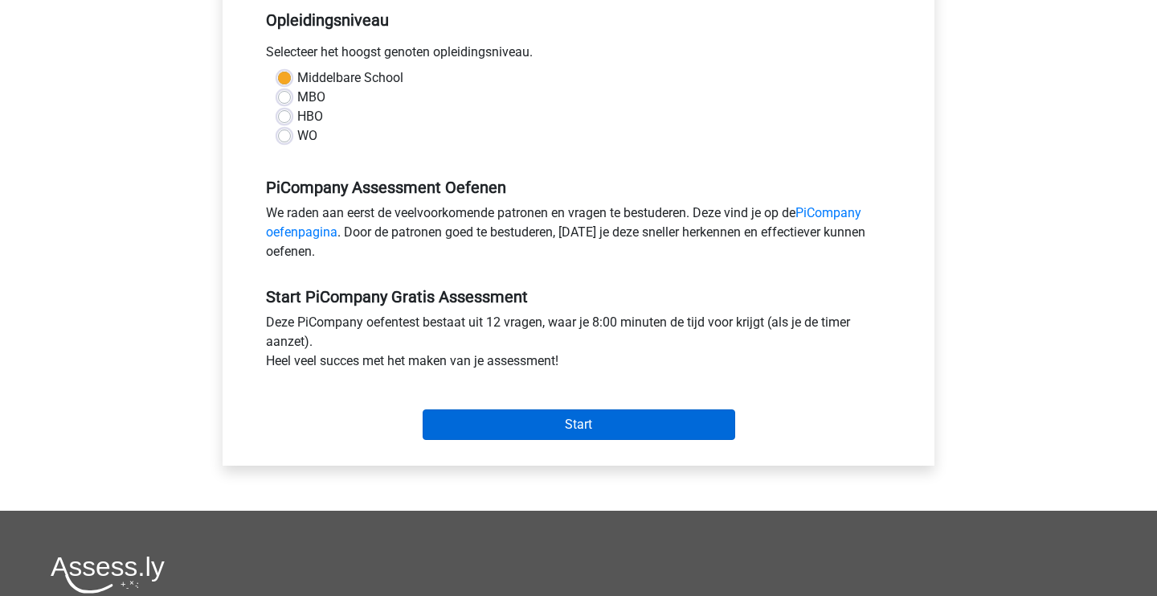
scroll to position [349, 0]
click at [618, 439] on input "Start" at bounding box center [579, 423] width 313 height 31
